Goal: Check status

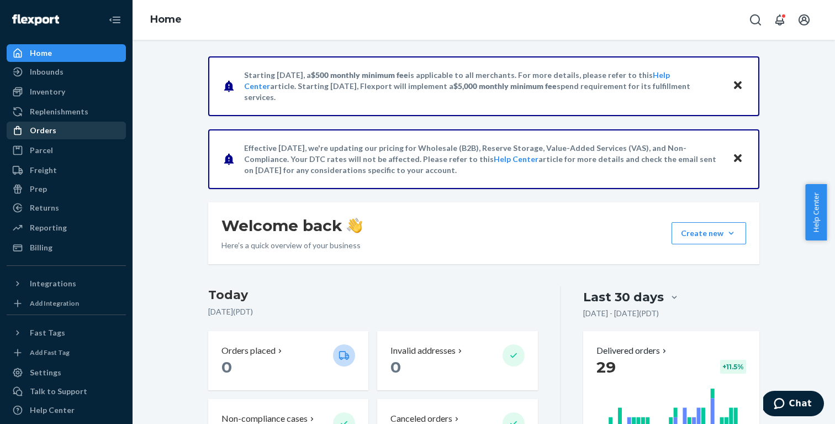
click at [72, 132] on div "Orders" at bounding box center [66, 130] width 117 height 15
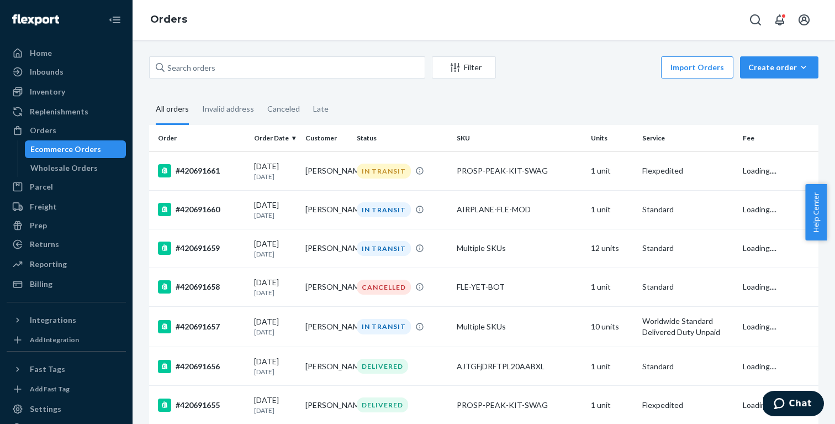
click at [73, 148] on div "Ecommerce Orders" at bounding box center [65, 149] width 71 height 11
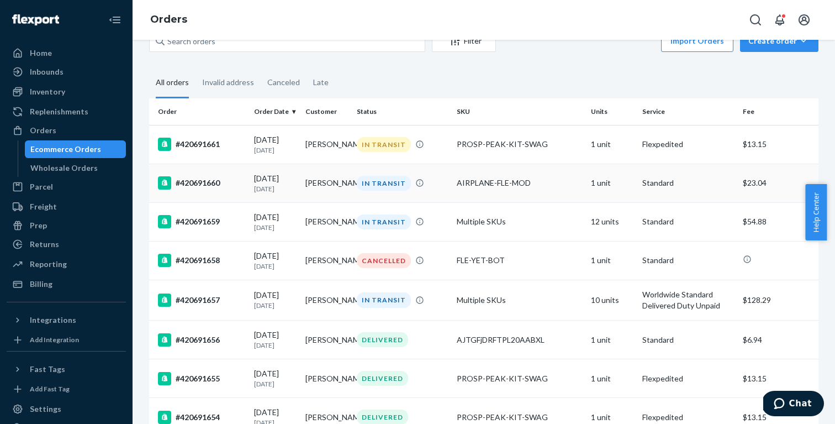
scroll to position [2, 0]
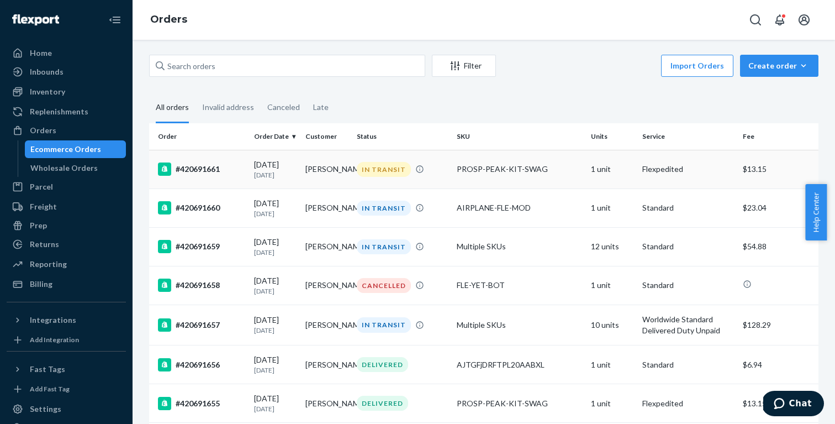
click at [383, 169] on div "IN TRANSIT" at bounding box center [384, 169] width 54 height 15
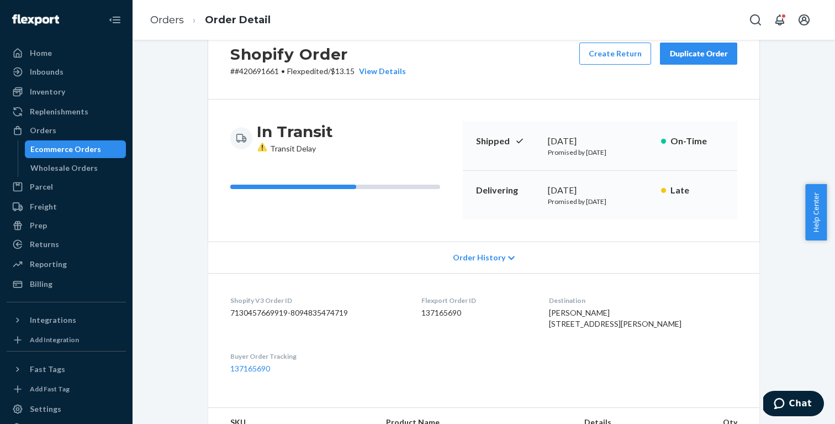
scroll to position [63, 0]
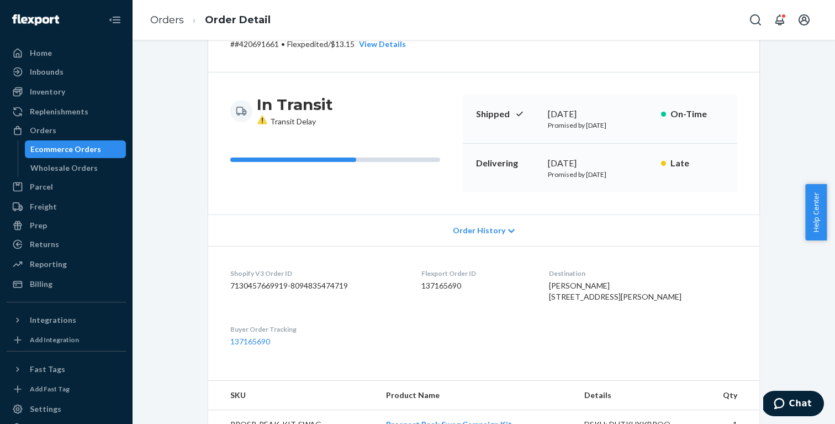
click at [257, 119] on icon at bounding box center [261, 119] width 9 height 9
click at [259, 119] on icon at bounding box center [261, 119] width 9 height 9
click at [260, 119] on icon at bounding box center [261, 119] width 9 height 9
click at [263, 118] on icon at bounding box center [262, 119] width 11 height 10
click at [262, 119] on icon at bounding box center [262, 121] width 1 height 6
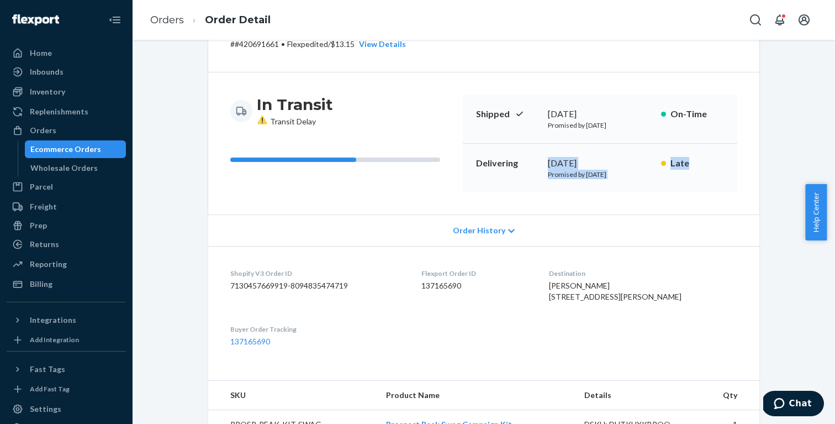
drag, startPoint x: 678, startPoint y: 169, endPoint x: 524, endPoint y: 161, distance: 153.8
click at [524, 161] on div "Delivering [DATE] Promised by [DATE] Late" at bounding box center [600, 168] width 275 height 49
click at [524, 161] on p "Delivering" at bounding box center [507, 163] width 63 height 13
drag, startPoint x: 541, startPoint y: 171, endPoint x: 650, endPoint y: 179, distance: 109.7
click at [650, 179] on div "Delivering [DATE] Promised by [DATE] Late" at bounding box center [600, 168] width 275 height 49
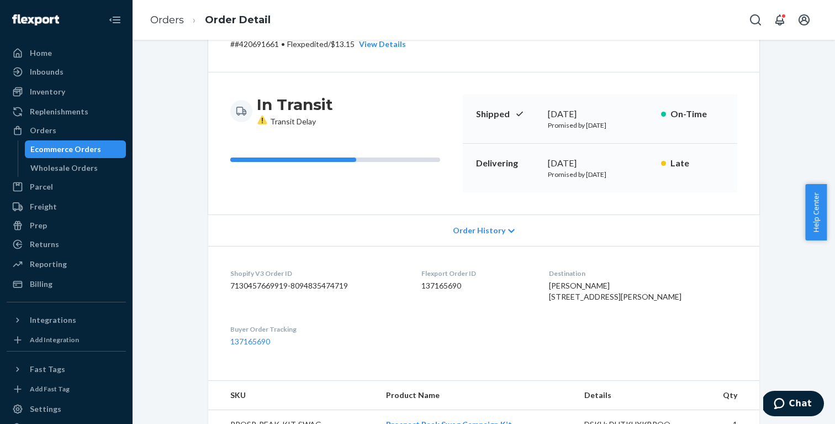
click at [650, 179] on div "Delivering [DATE] Promised by [DATE] Late" at bounding box center [600, 168] width 275 height 49
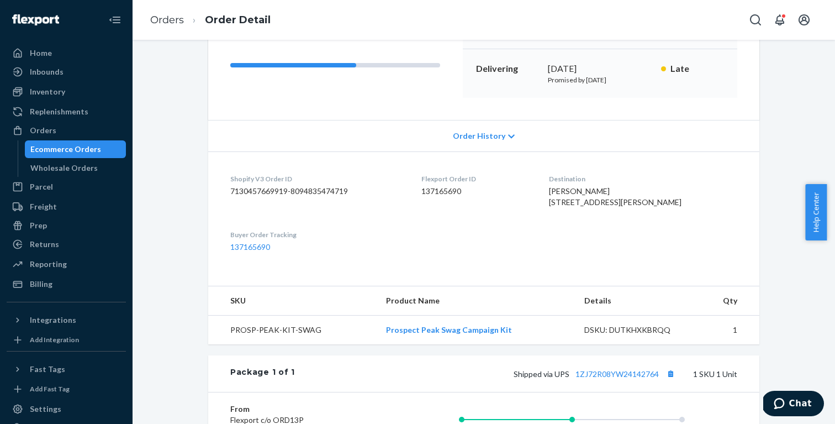
scroll to position [0, 0]
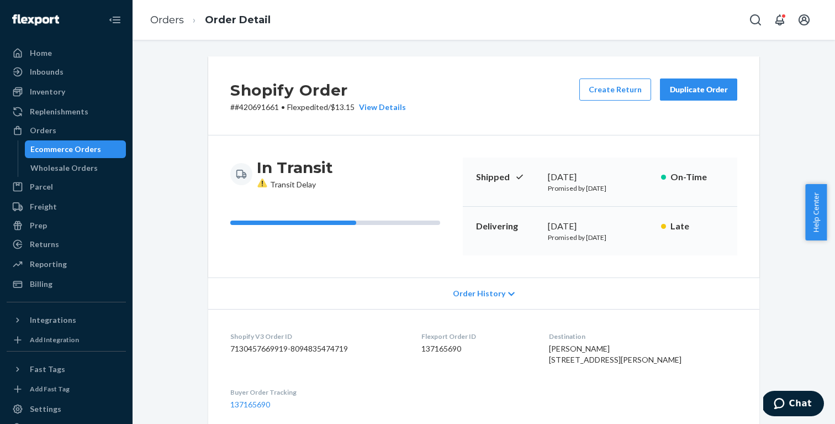
click at [281, 187] on span "Transit Delay" at bounding box center [286, 184] width 59 height 9
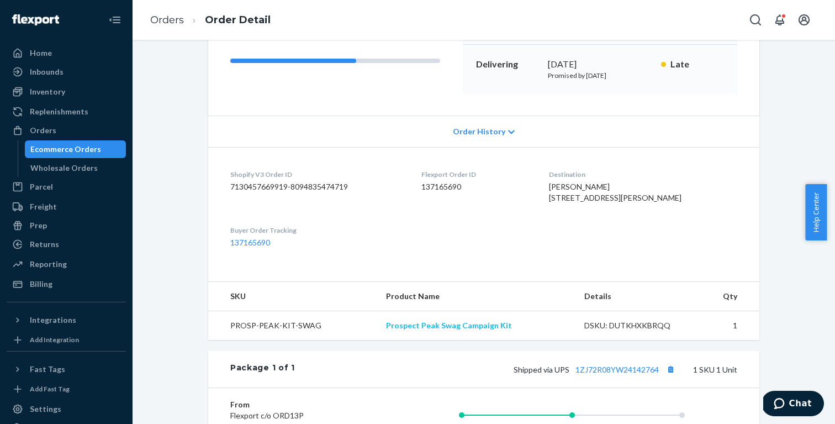
scroll to position [290, 0]
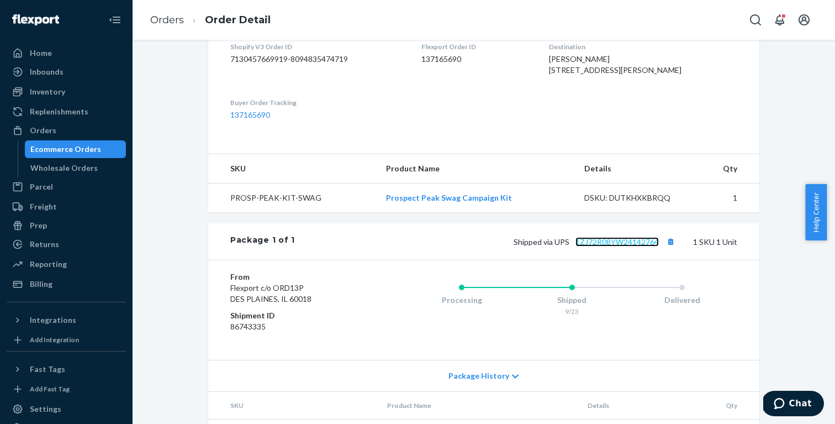
click at [608, 246] on link "1ZJ72R08YW24142764" at bounding box center [617, 241] width 83 height 9
